Goal: Transaction & Acquisition: Purchase product/service

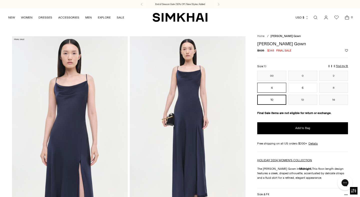
click at [272, 88] on button "4" at bounding box center [271, 88] width 29 height 10
click at [302, 92] on button "6" at bounding box center [302, 88] width 29 height 10
click at [314, 51] on div "Regular price $695.00 $348.00 Final sale Unit price / per" at bounding box center [302, 50] width 91 height 5
